Goal: Task Accomplishment & Management: Complete application form

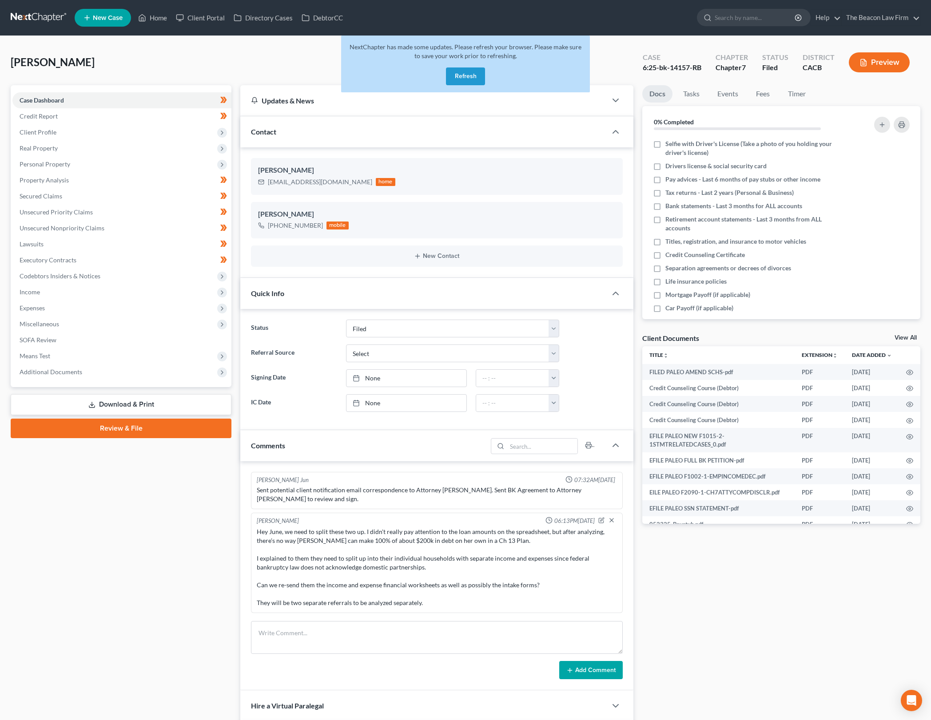
select select "2"
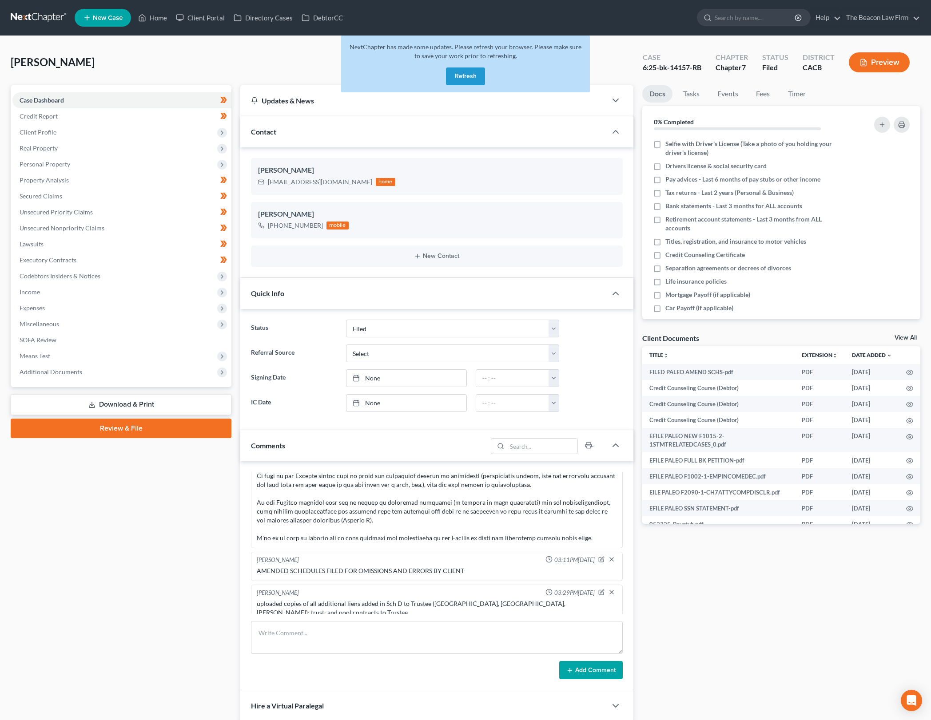
click at [476, 80] on button "Refresh" at bounding box center [465, 77] width 39 height 18
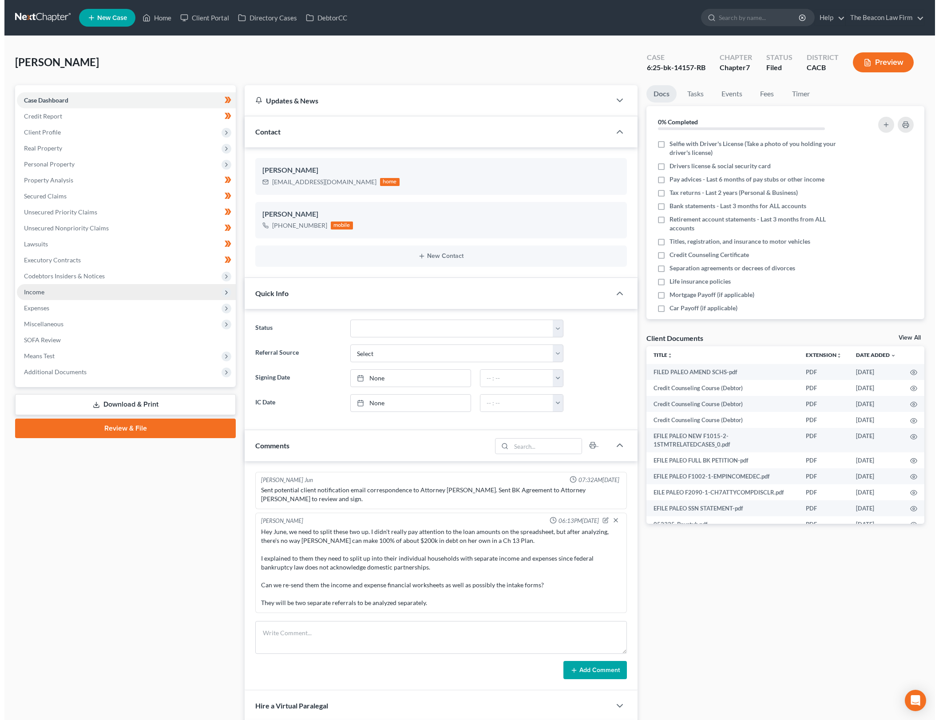
scroll to position [1134, 0]
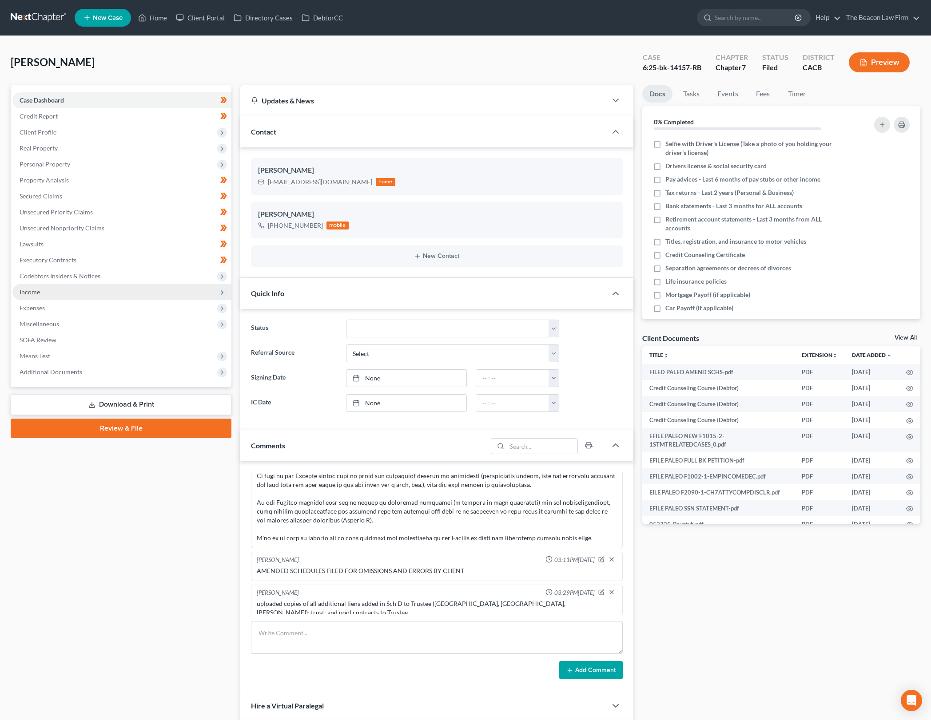
click at [137, 289] on span "Income" at bounding box center [121, 292] width 219 height 16
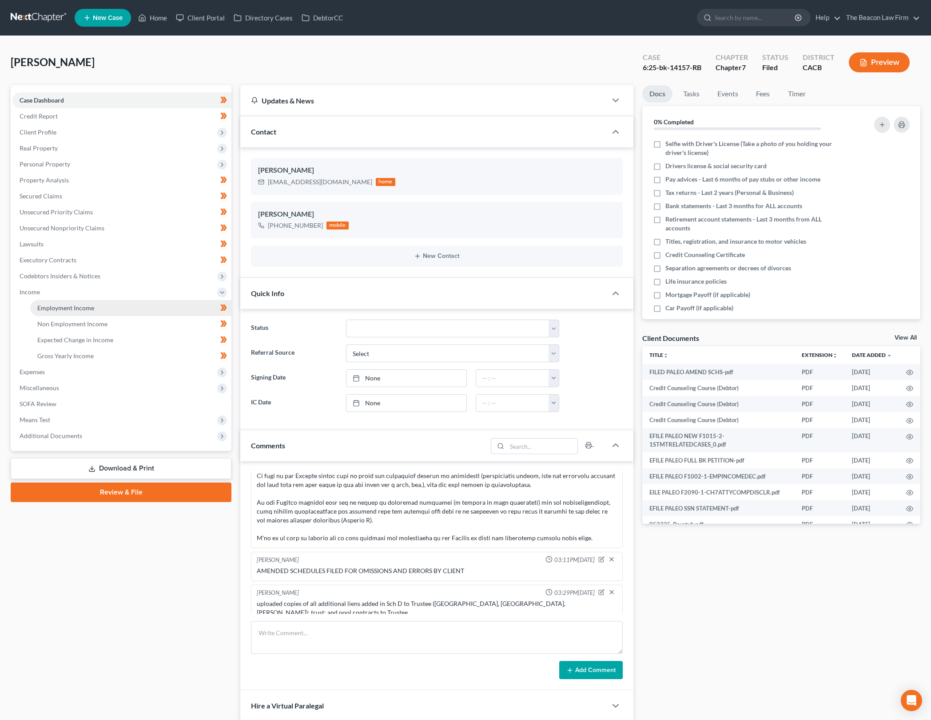
click at [170, 313] on link "Employment Income" at bounding box center [130, 308] width 201 height 16
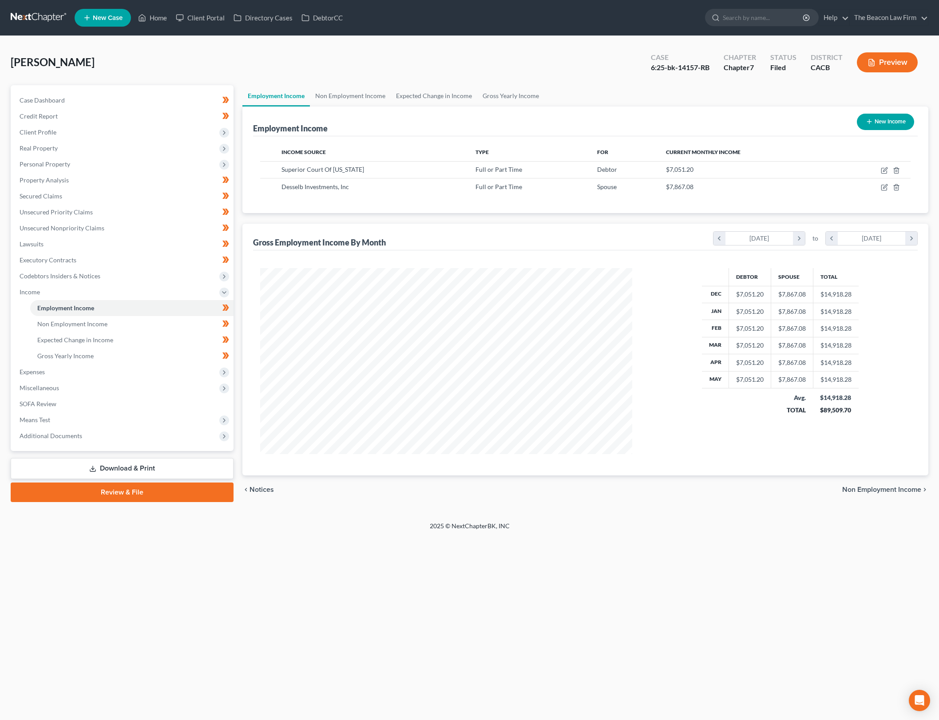
scroll to position [186, 390]
click at [449, 667] on div "Home New Case Client Portal Directory Cases DebtorCC The Beacon Law Firm gerald…" at bounding box center [469, 360] width 939 height 720
click at [886, 188] on icon "button" at bounding box center [884, 187] width 7 height 7
select select "0"
select select "2"
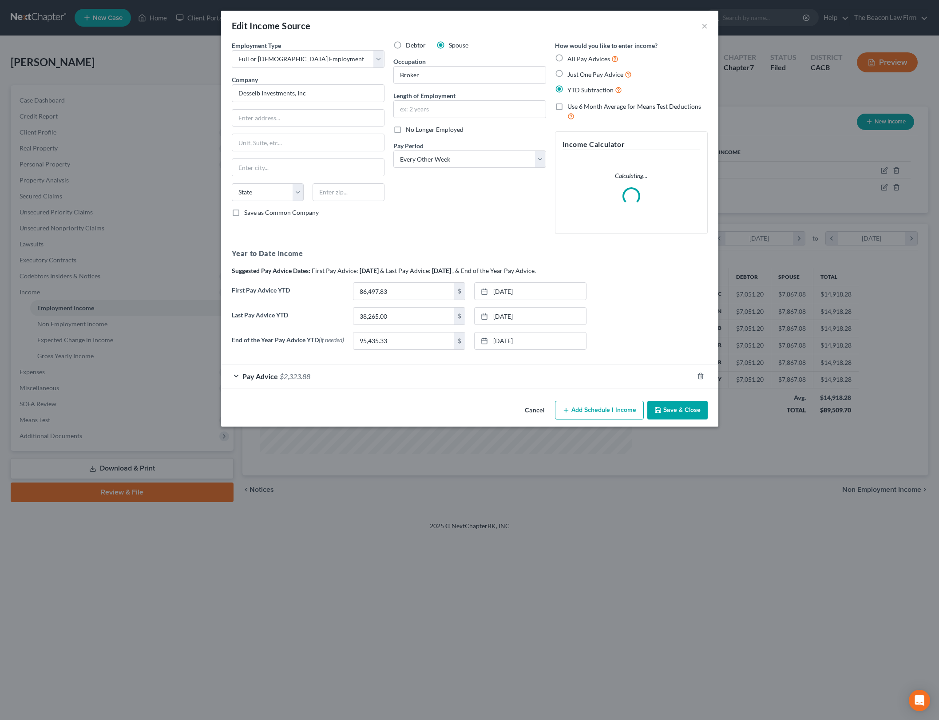
click at [701, 319] on div "Last Pay Advice YTD 38,265.00 $ 5/20/2025 close Date 5/20/2025 Time 12:00 AM ch…" at bounding box center [469, 319] width 485 height 25
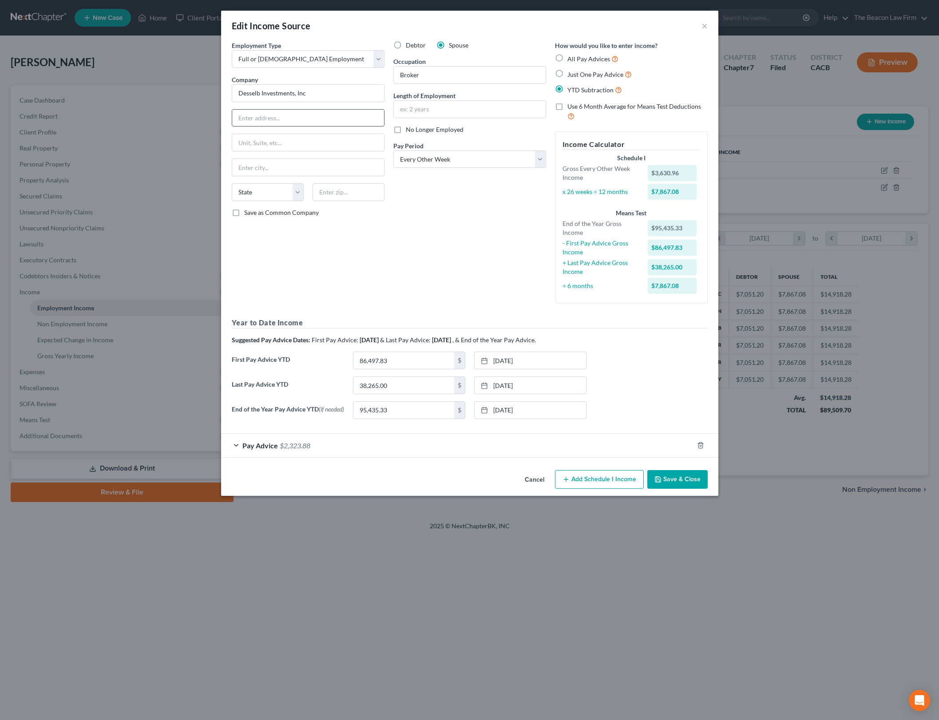
click at [354, 117] on input "text" at bounding box center [308, 118] width 152 height 17
type input "1150 Sunset Blvd"
type input "Suite 150"
click at [329, 198] on input "text" at bounding box center [349, 192] width 72 height 18
type input "95765"
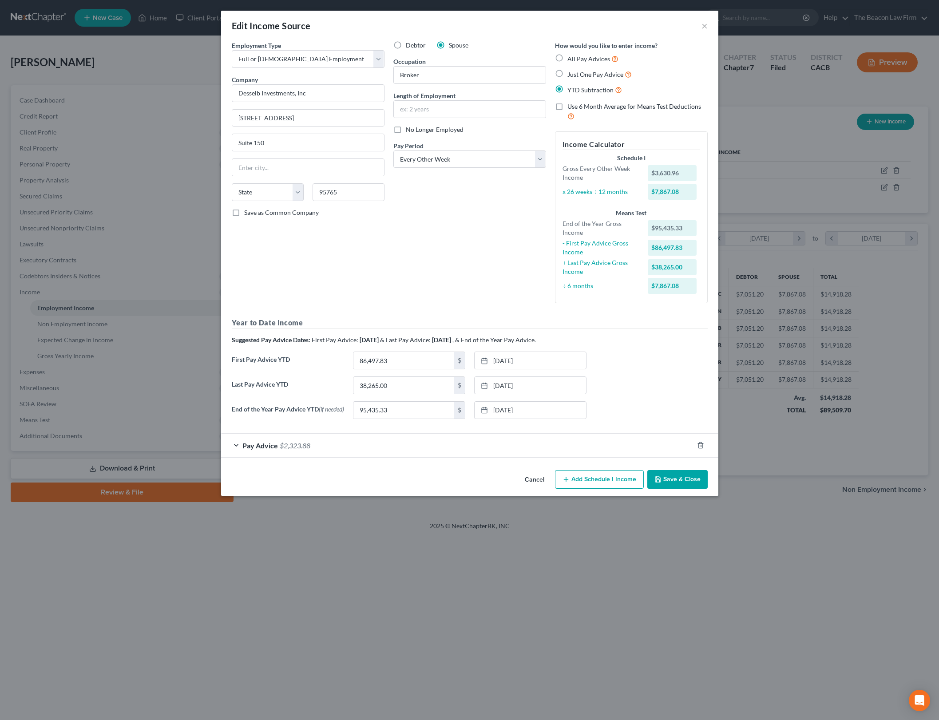
click at [500, 282] on div "Debtor Spouse Occupation Broker Length of Employment No Longer Employed Pay Per…" at bounding box center [470, 176] width 162 height 270
type input "Rocklin"
select select "4"
click at [584, 437] on div "Pay Advice $2,323.88" at bounding box center [457, 446] width 473 height 24
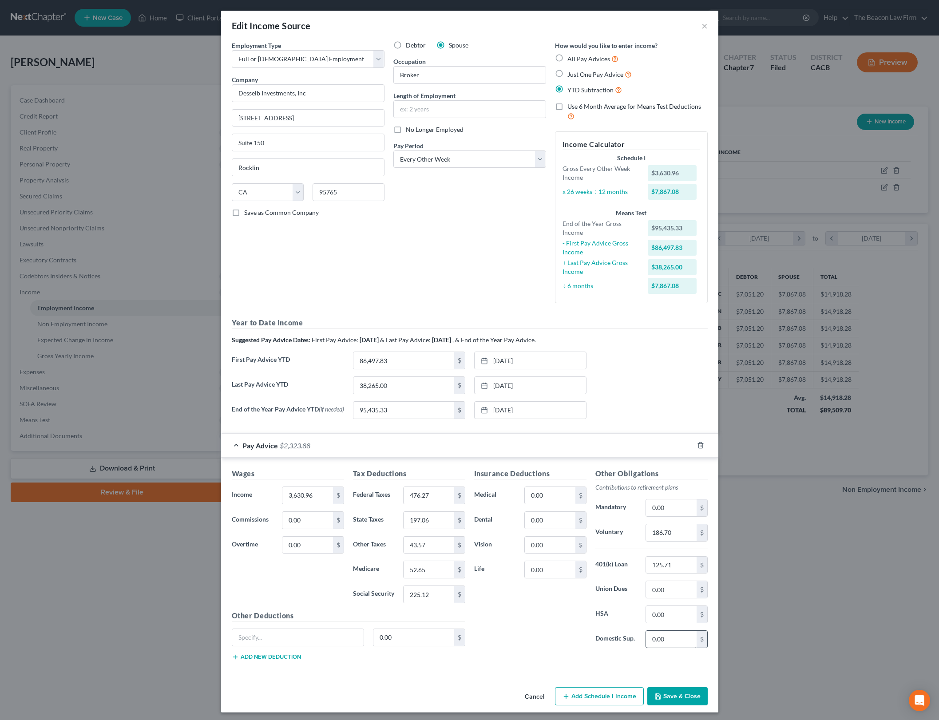
scroll to position [5, 0]
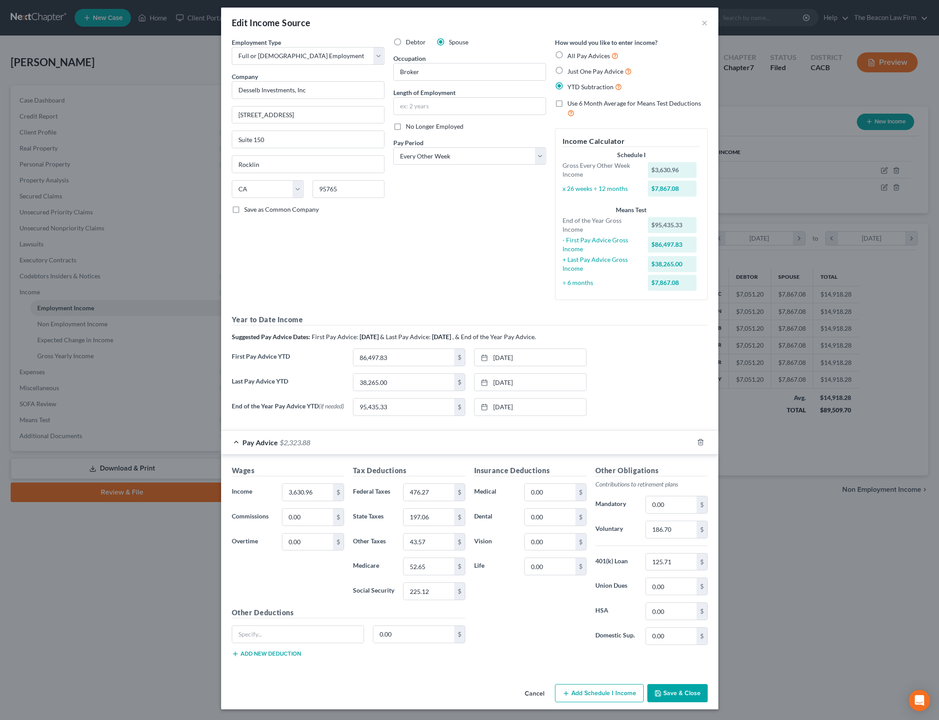
click at [687, 697] on button "Save & Close" at bounding box center [677, 693] width 60 height 19
